Goal: Task Accomplishment & Management: Manage account settings

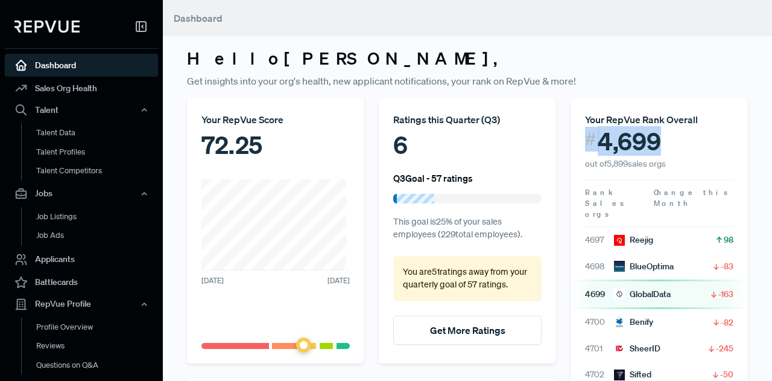
drag, startPoint x: 574, startPoint y: 141, endPoint x: 656, endPoint y: 141, distance: 82.0
click at [656, 141] on article "Your RepVue Rank Overall # 4,699 out of 5,899 sales orgs" at bounding box center [659, 134] width 177 height 72
click at [656, 141] on div "# 4,699" at bounding box center [659, 141] width 148 height 29
drag, startPoint x: 582, startPoint y: 162, endPoint x: 630, endPoint y: 164, distance: 48.3
click at [630, 164] on span "out of 5,899 sales orgs" at bounding box center [625, 163] width 81 height 11
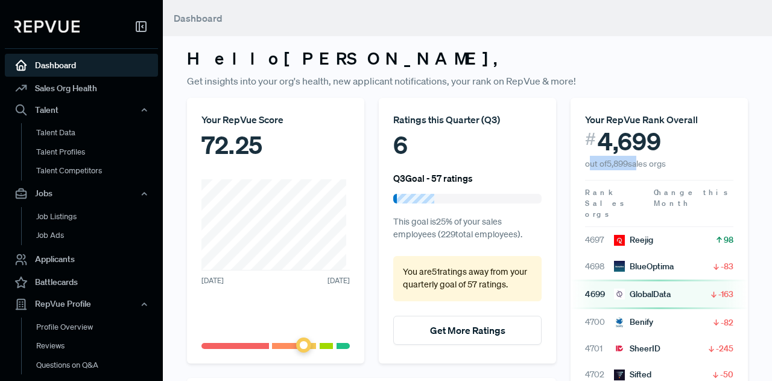
click at [630, 164] on span "out of 5,899 sales orgs" at bounding box center [625, 163] width 81 height 11
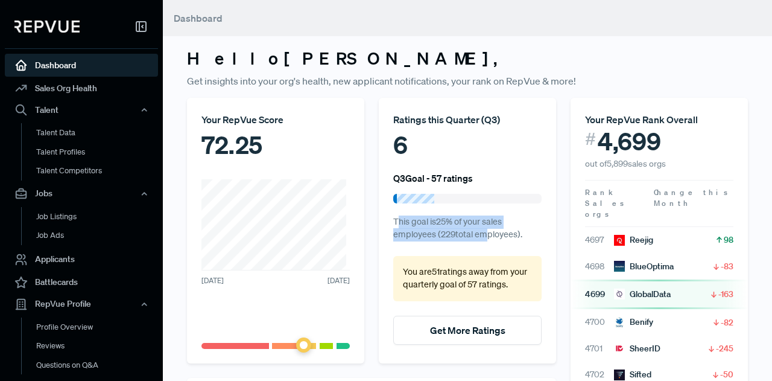
drag, startPoint x: 396, startPoint y: 218, endPoint x: 476, endPoint y: 232, distance: 81.4
click at [476, 232] on p "This goal is 25 % of your sales employees ( 229 total employees)." at bounding box center [467, 228] width 148 height 26
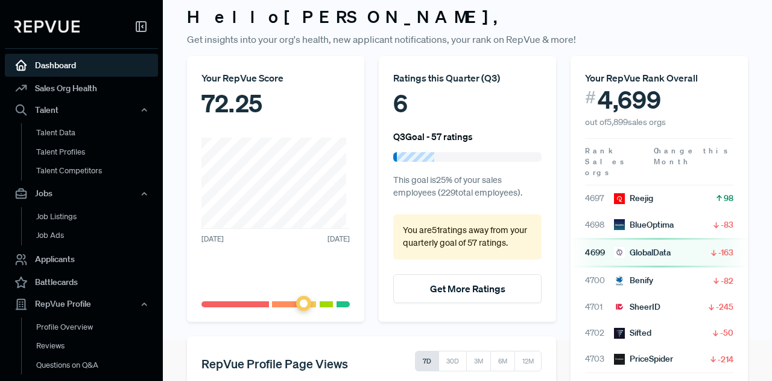
scroll to position [41, 0]
click at [451, 284] on button "Get More Ratings" at bounding box center [467, 288] width 148 height 29
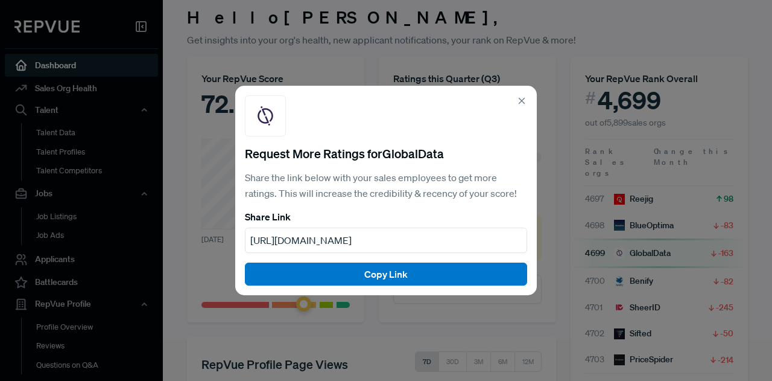
click at [524, 92] on div "Request More Ratings for GlobalData Share the link below with your sales employ…" at bounding box center [386, 190] width 302 height 209
click at [521, 101] on icon at bounding box center [521, 100] width 11 height 11
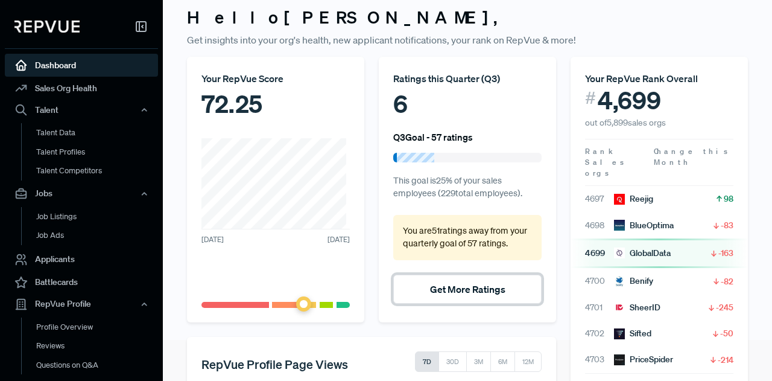
scroll to position [0, 0]
